Goal: Task Accomplishment & Management: Manage account settings

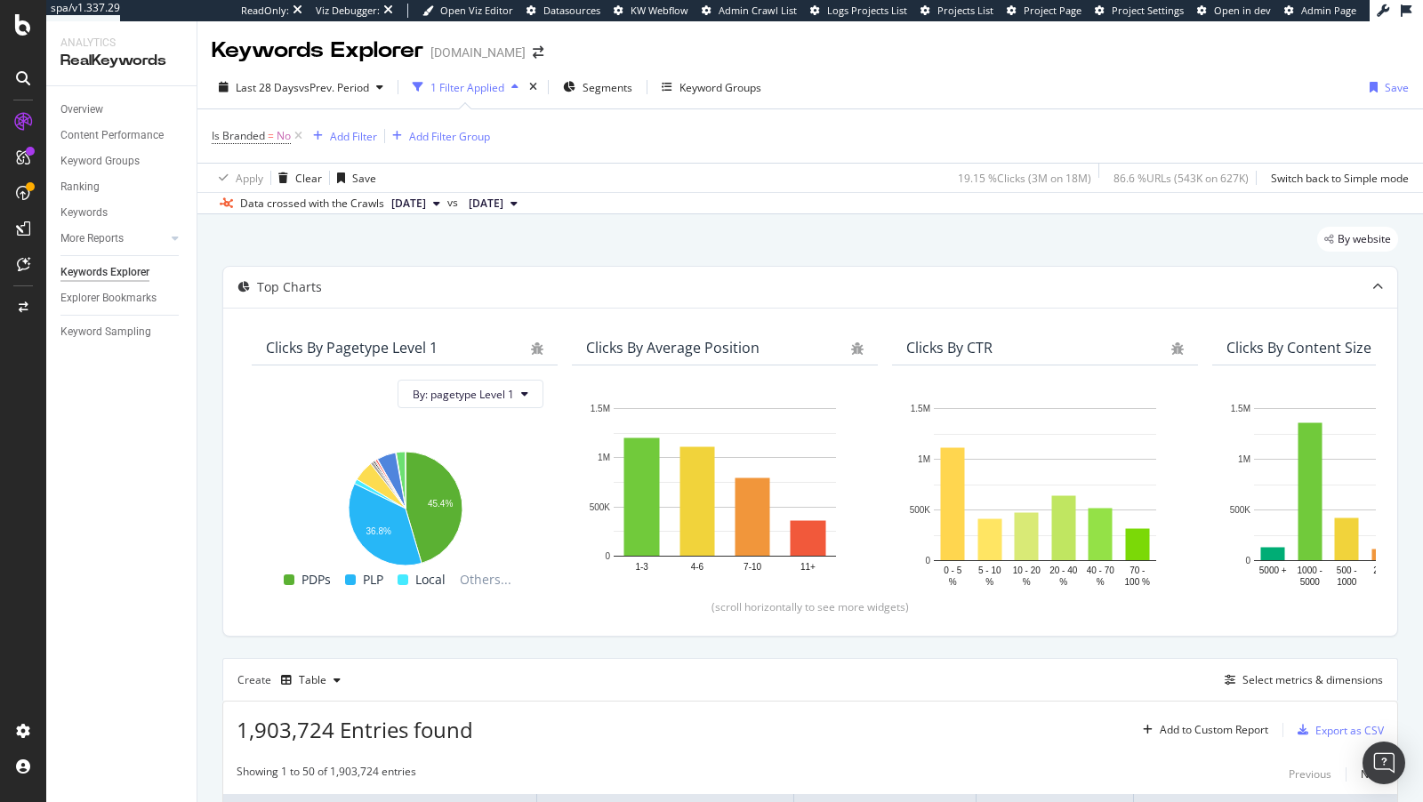
scroll to position [1189, 0]
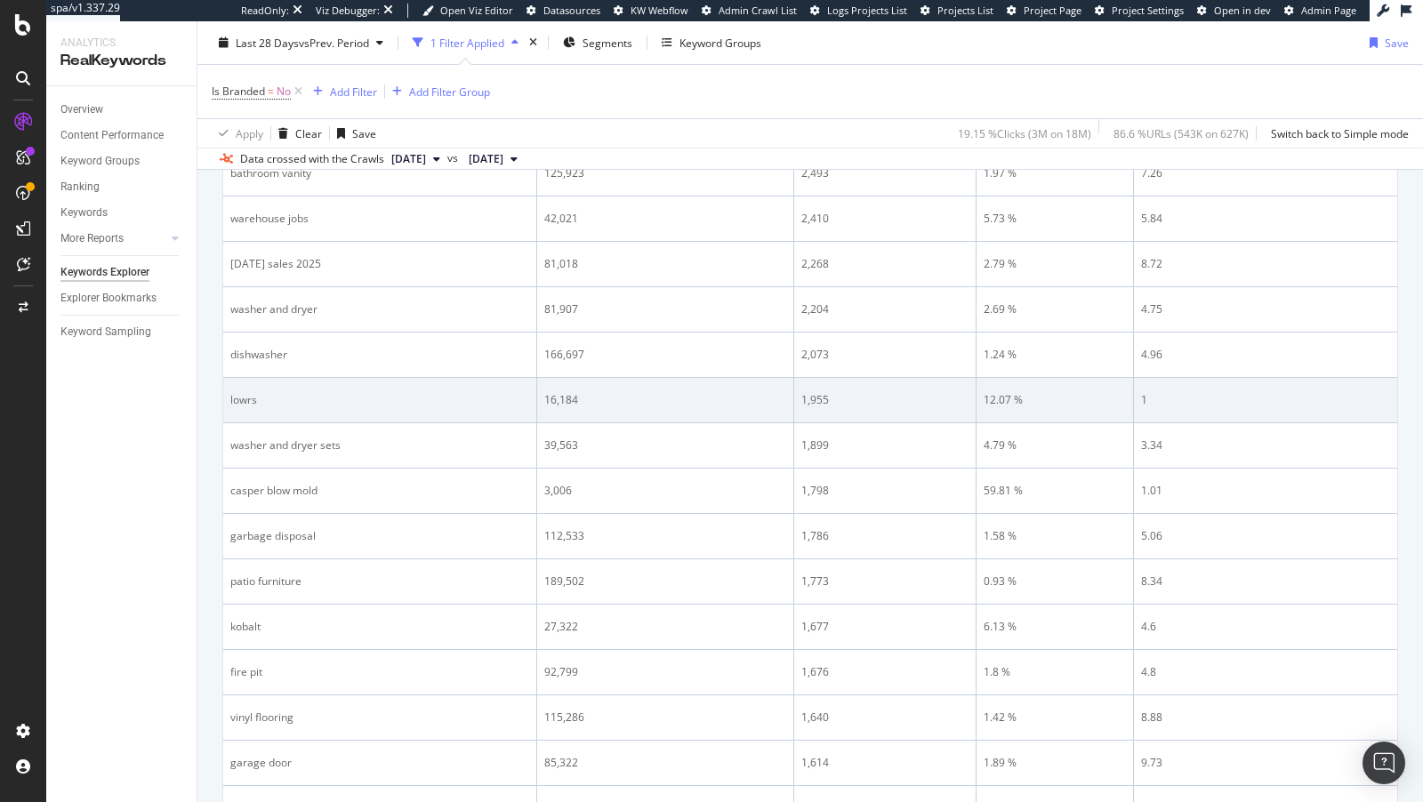
click at [242, 394] on div "lowrs" at bounding box center [379, 400] width 299 height 16
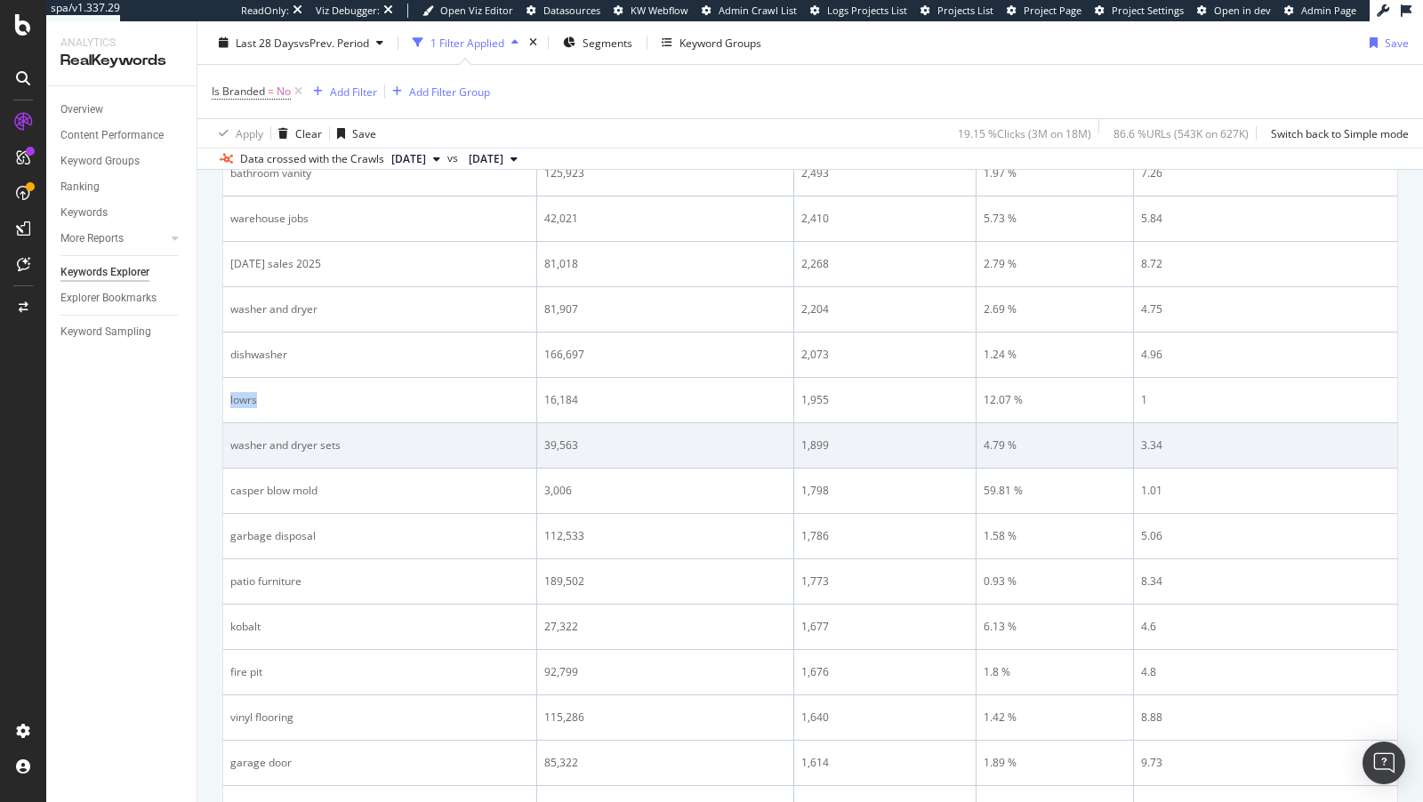
copy div "lowrs"
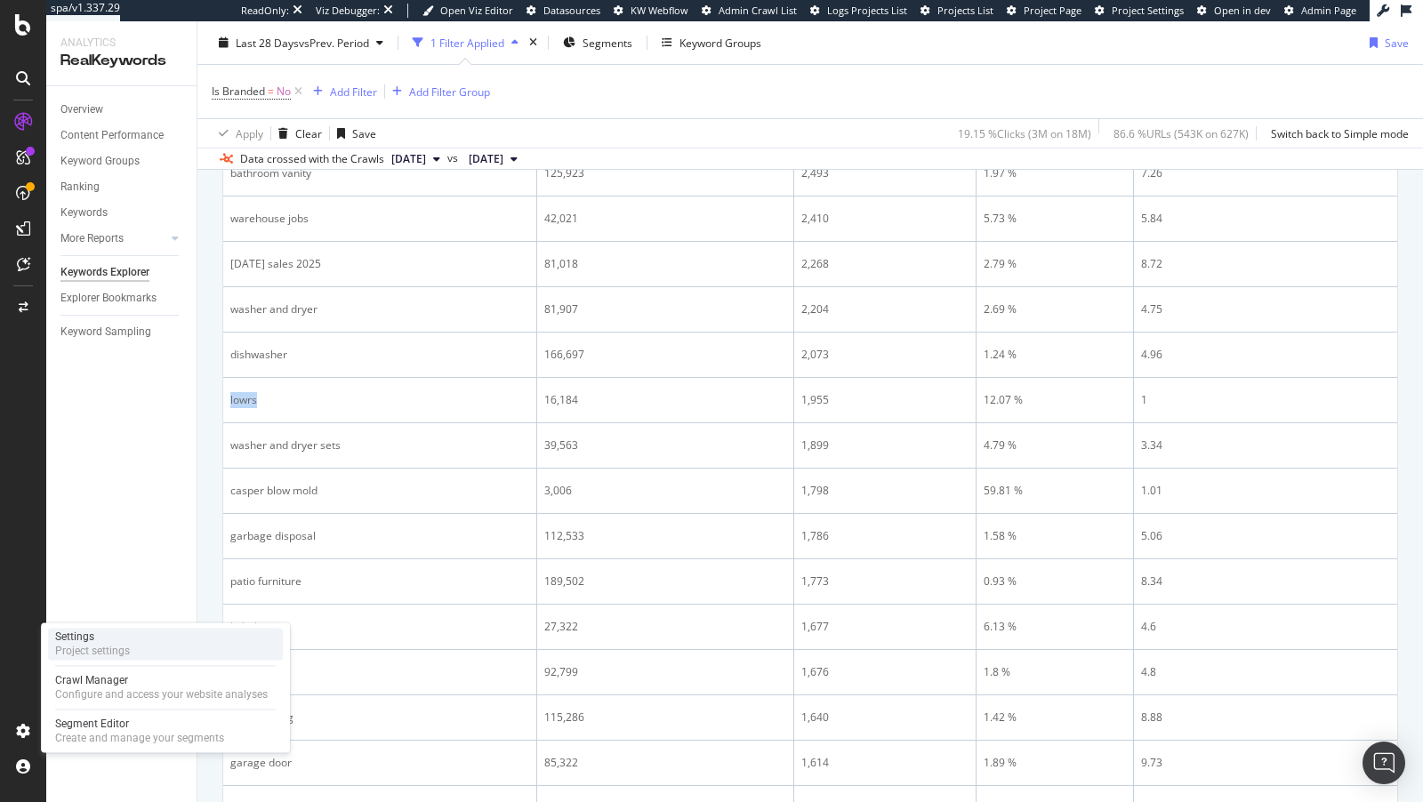
click at [125, 644] on div "Project settings" at bounding box center [92, 651] width 75 height 14
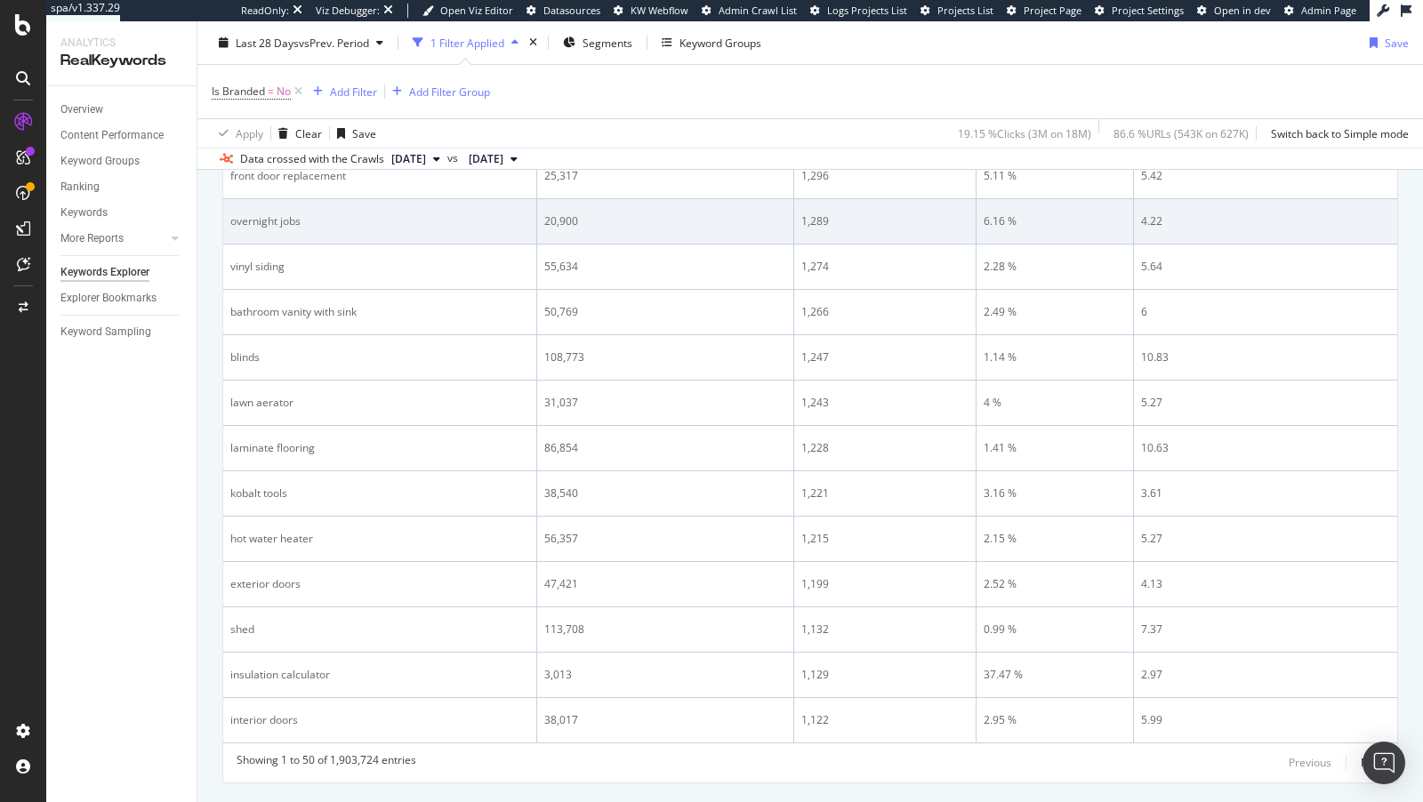
scroll to position [2430, 0]
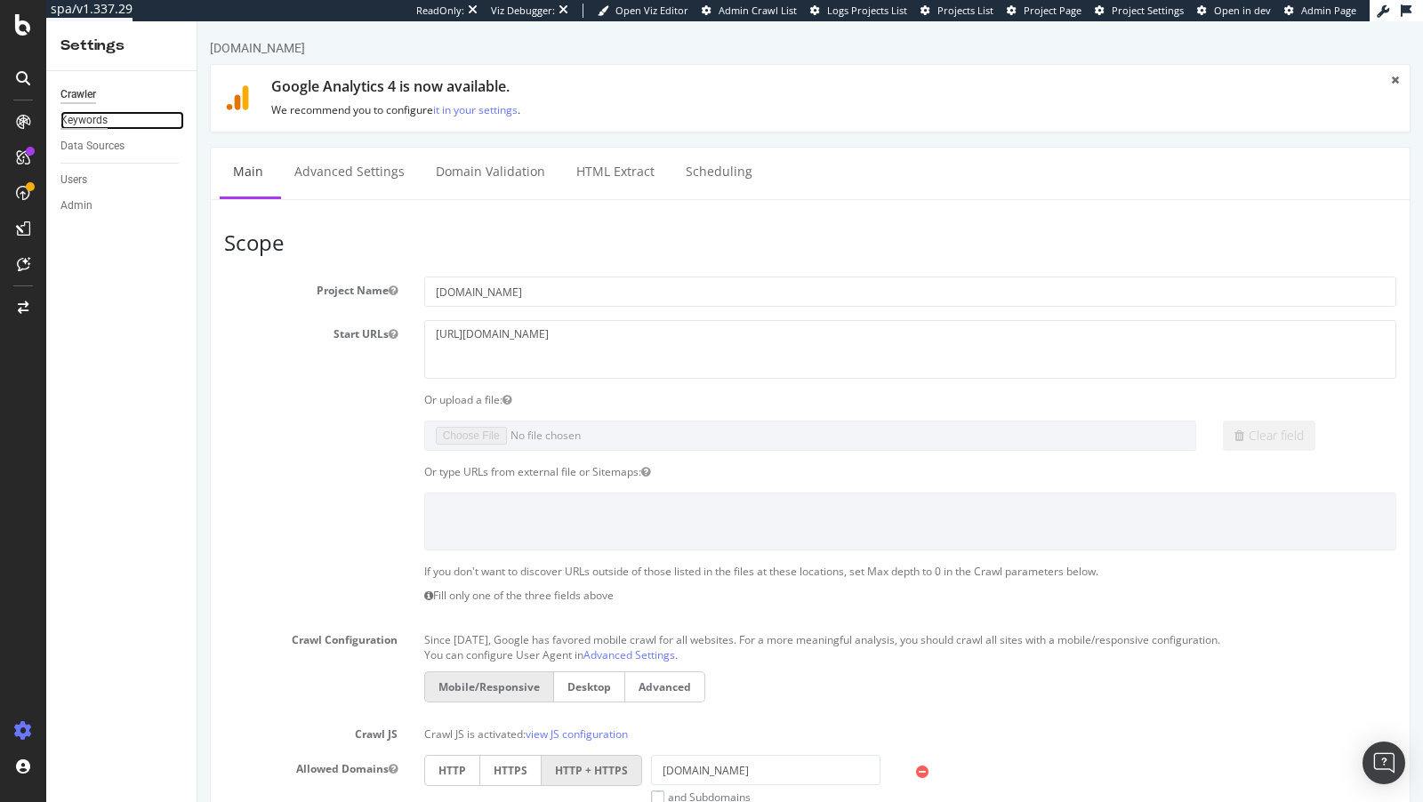
click at [91, 125] on div "Keywords" at bounding box center [83, 120] width 47 height 19
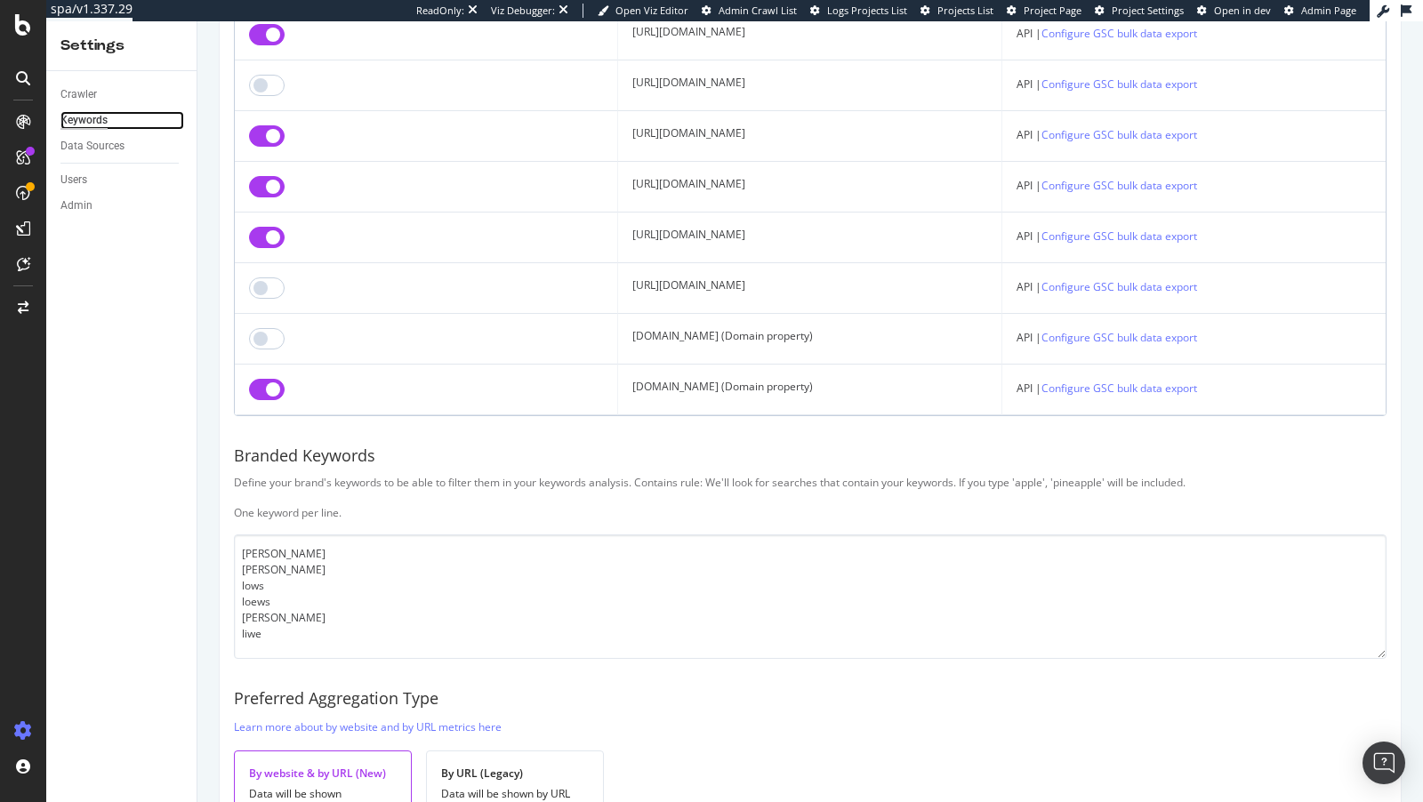
scroll to position [1220, 0]
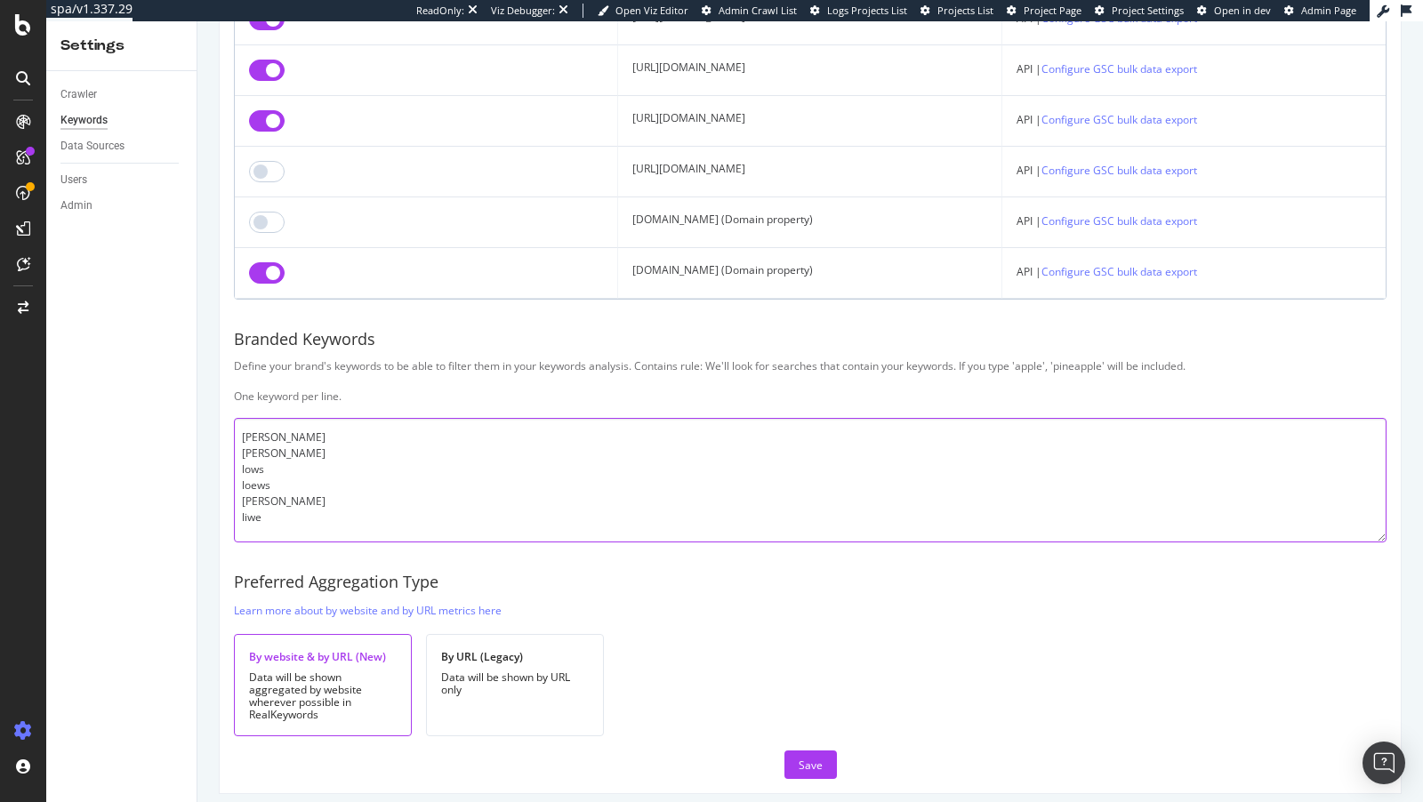
click at [276, 496] on textarea "[PERSON_NAME] [PERSON_NAME] lows loews [PERSON_NAME] liwe" at bounding box center [810, 480] width 1153 height 125
click at [283, 512] on textarea "[PERSON_NAME] [PERSON_NAME] lows loews [PERSON_NAME] liwe" at bounding box center [810, 480] width 1153 height 125
paste textarea "lowrs"
type textarea "[PERSON_NAME] [PERSON_NAME] lows loews [PERSON_NAME] liwe lowrs"
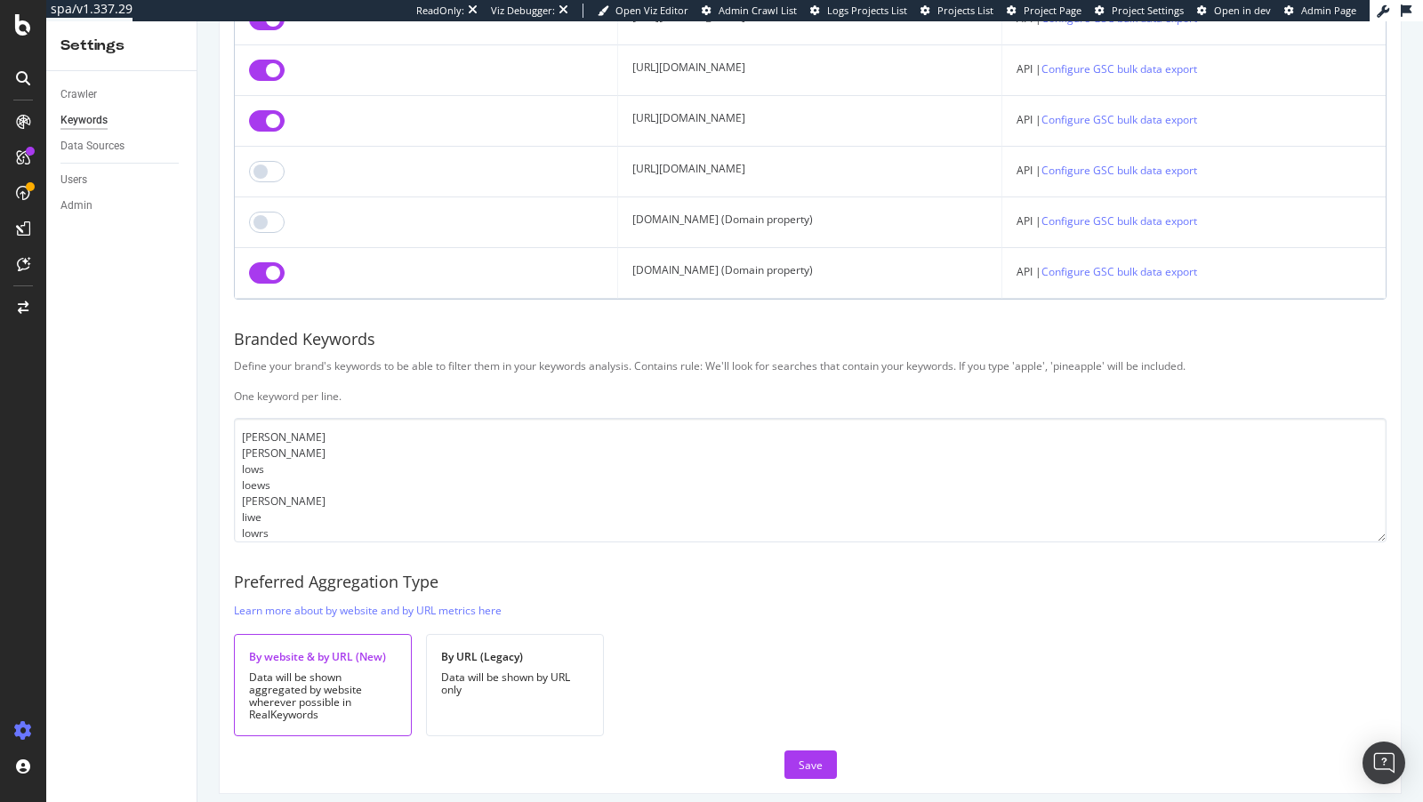
click at [814, 758] on div "Save" at bounding box center [811, 765] width 24 height 15
click at [824, 758] on button "Save" at bounding box center [810, 765] width 52 height 28
